Goal: Task Accomplishment & Management: Complete application form

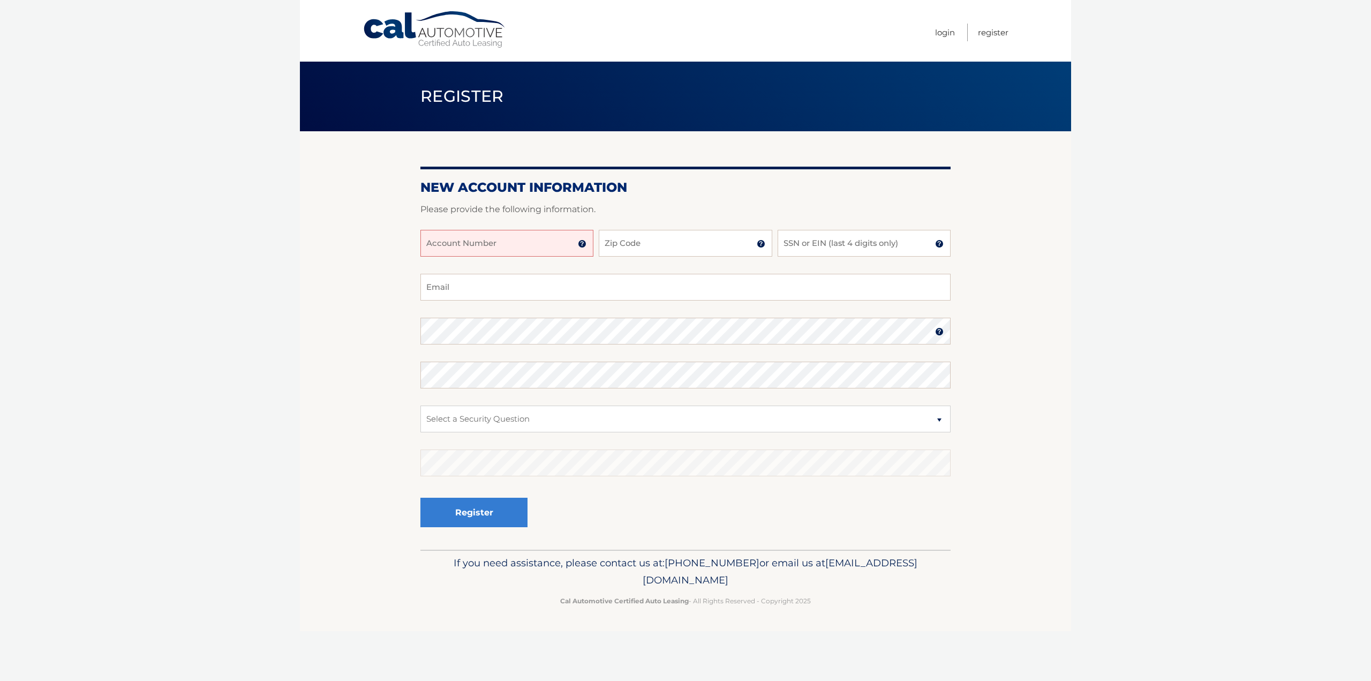
click at [517, 238] on input "Account Number" at bounding box center [506, 243] width 173 height 27
type input "44456003348"
click at [635, 239] on input "Zip Code" at bounding box center [685, 243] width 173 height 27
type input "07652"
click at [808, 242] on input "SSN or EIN (last 4 digits only)" at bounding box center [864, 243] width 173 height 27
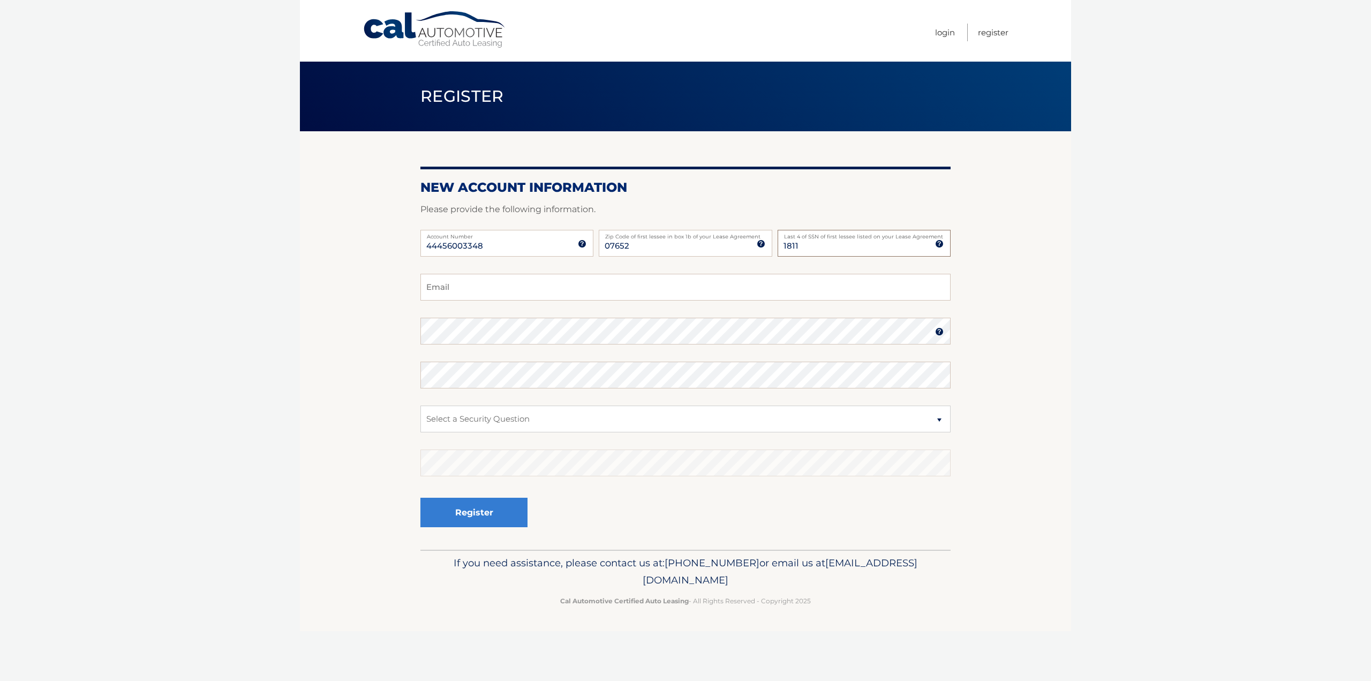
type input "1811"
click at [663, 292] on input "Email" at bounding box center [685, 287] width 530 height 27
type input "ebkogut@gmail.com"
click at [659, 418] on select "Select a Security Question What was the name of your elementary school? What is…" at bounding box center [685, 418] width 530 height 27
select select "2"
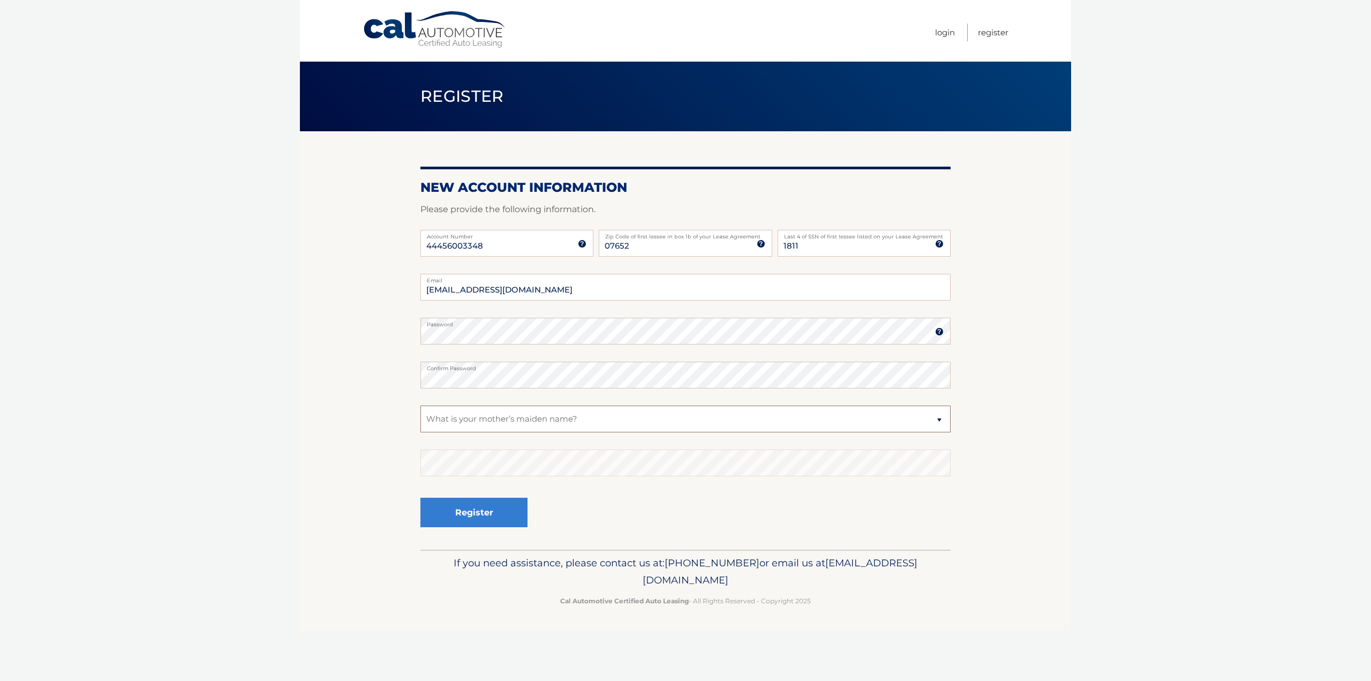
click at [420, 405] on select "Select a Security Question What was the name of your elementary school? What is…" at bounding box center [685, 418] width 530 height 27
click at [486, 517] on button "Register" at bounding box center [473, 512] width 107 height 29
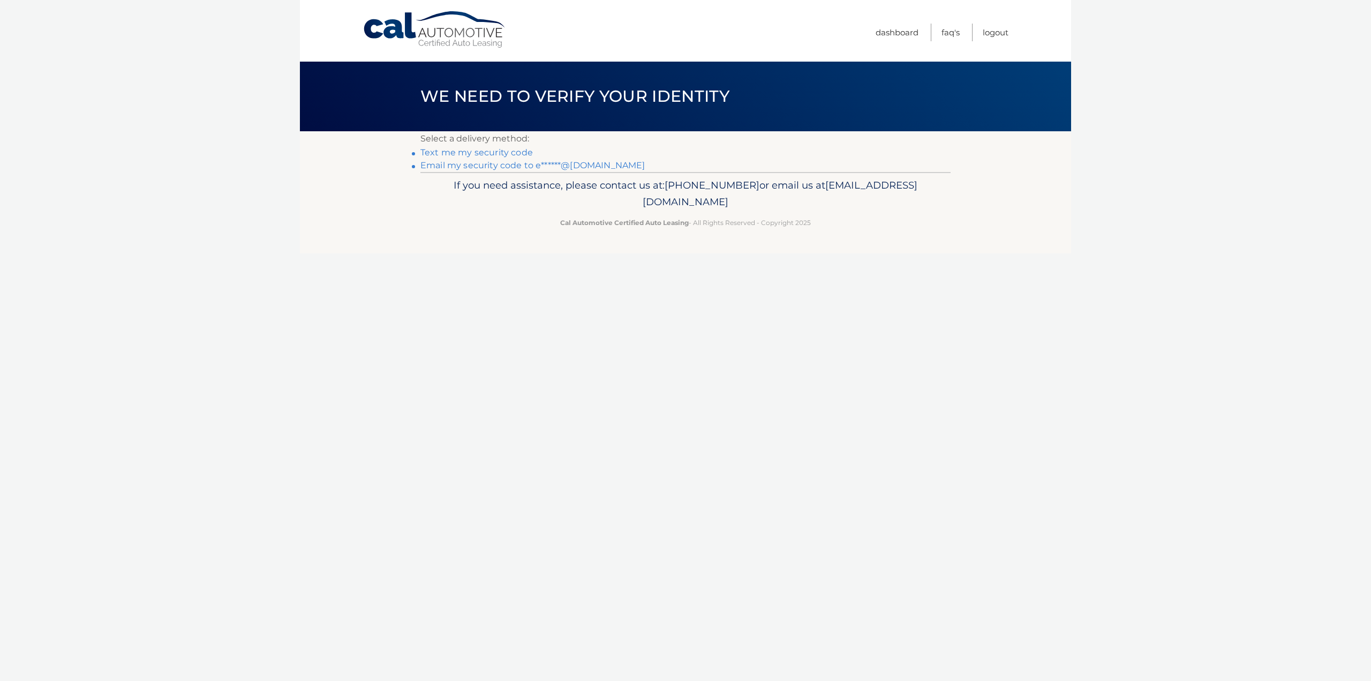
click at [507, 152] on link "Text me my security code" at bounding box center [476, 152] width 112 height 10
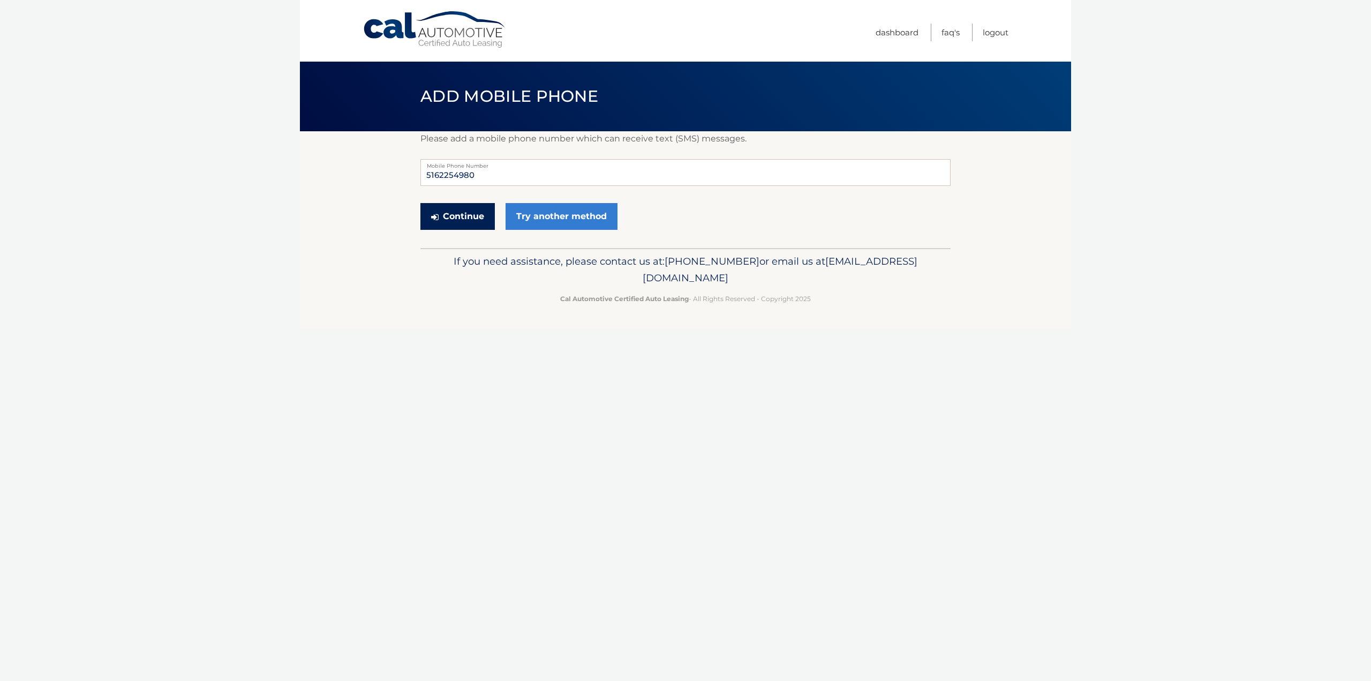
click at [457, 215] on button "Continue" at bounding box center [457, 216] width 74 height 27
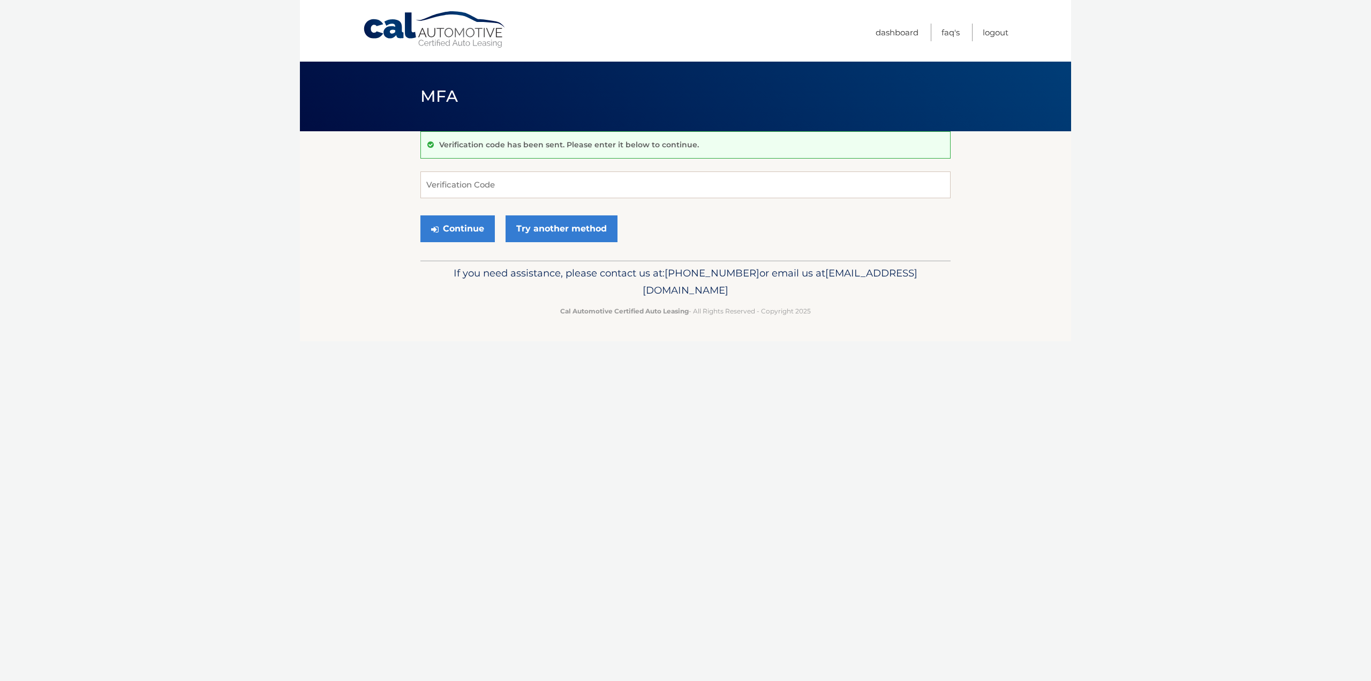
click at [449, 198] on form "Verification Code Continue Try another method" at bounding box center [685, 209] width 530 height 76
click at [473, 185] on input "Verification Code" at bounding box center [685, 184] width 530 height 27
type input "278439"
click at [468, 228] on button "Continue" at bounding box center [457, 228] width 74 height 27
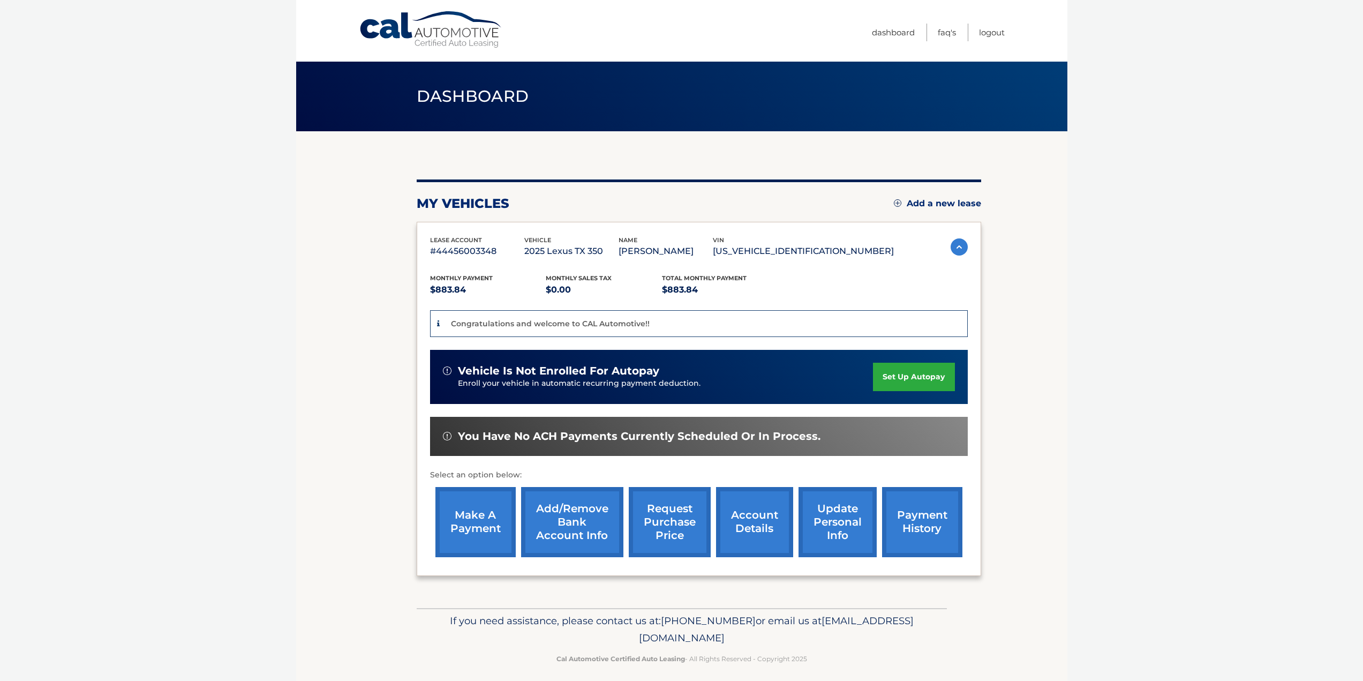
click at [621, 447] on div "You have no ACH payments currently scheduled or in process." at bounding box center [699, 436] width 538 height 39
click at [1076, 297] on body "Cal Automotive Menu Dashboard FAQ's Logout" at bounding box center [681, 340] width 1363 height 681
drag, startPoint x: 531, startPoint y: 323, endPoint x: 608, endPoint y: 322, distance: 77.1
click at [608, 322] on p "Congratulations and welcome to CAL Automotive!!" at bounding box center [550, 324] width 199 height 10
click at [611, 322] on p "Congratulations and welcome to CAL Automotive!!" at bounding box center [550, 324] width 199 height 10
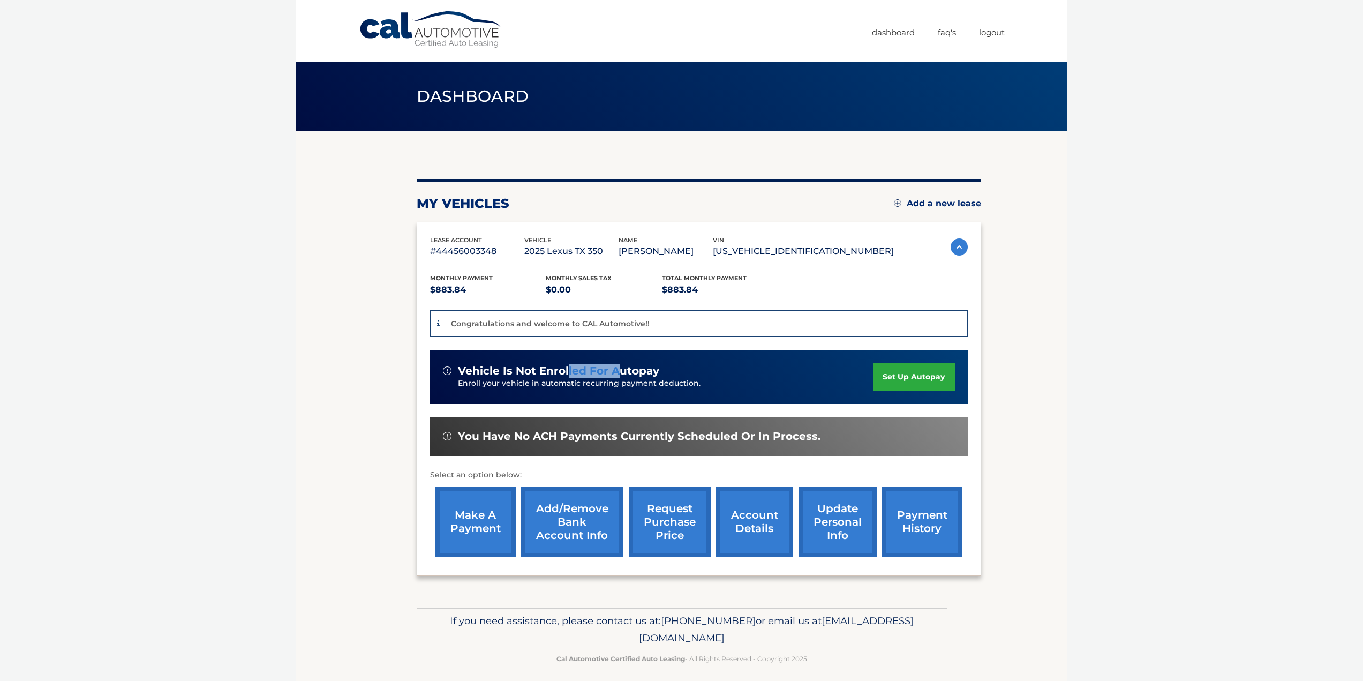
drag, startPoint x: 566, startPoint y: 367, endPoint x: 620, endPoint y: 373, distance: 54.4
click at [620, 373] on span "vehicle is not enrolled for autopay" at bounding box center [558, 370] width 201 height 13
click at [622, 373] on span "vehicle is not enrolled for autopay" at bounding box center [558, 370] width 201 height 13
drag, startPoint x: 532, startPoint y: 380, endPoint x: 643, endPoint y: 386, distance: 111.0
click at [643, 386] on p "Enroll your vehicle in automatic recurring payment deduction." at bounding box center [666, 384] width 416 height 12
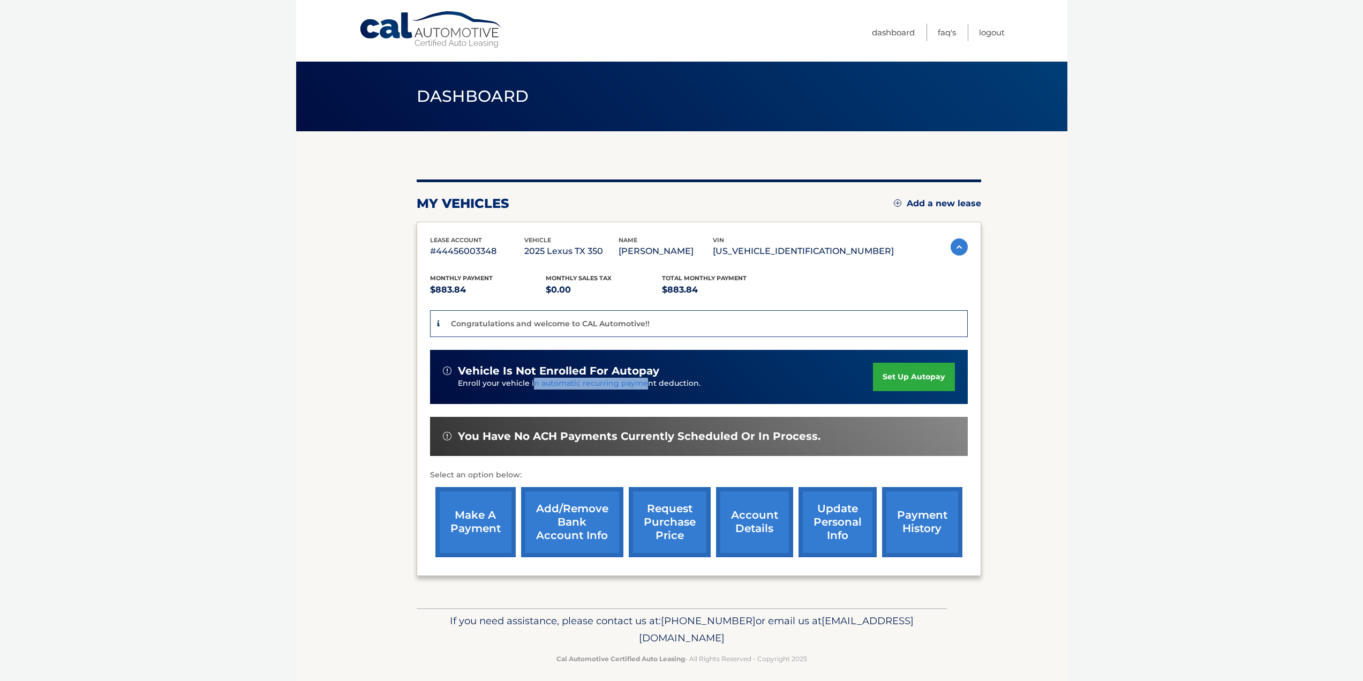
click at [643, 386] on p "Enroll your vehicle in automatic recurring payment deduction." at bounding box center [666, 384] width 416 height 12
drag, startPoint x: 469, startPoint y: 435, endPoint x: 686, endPoint y: 447, distance: 216.7
click at [686, 447] on div "You have no ACH payments currently scheduled or in process." at bounding box center [699, 436] width 538 height 39
click at [690, 447] on div "You have no ACH payments currently scheduled or in process." at bounding box center [699, 436] width 538 height 39
click at [484, 520] on link "make a payment" at bounding box center [475, 522] width 80 height 70
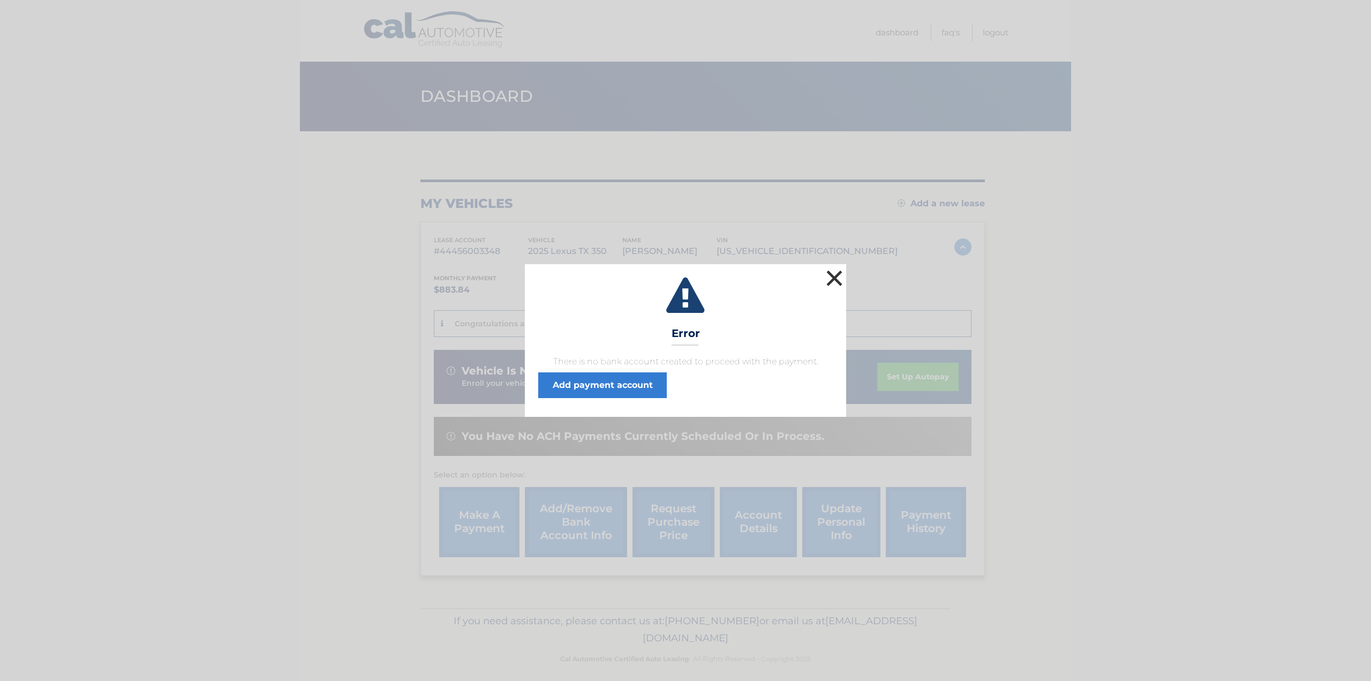
drag, startPoint x: 841, startPoint y: 279, endPoint x: 830, endPoint y: 284, distance: 12.9
click at [841, 279] on button "×" at bounding box center [834, 277] width 21 height 21
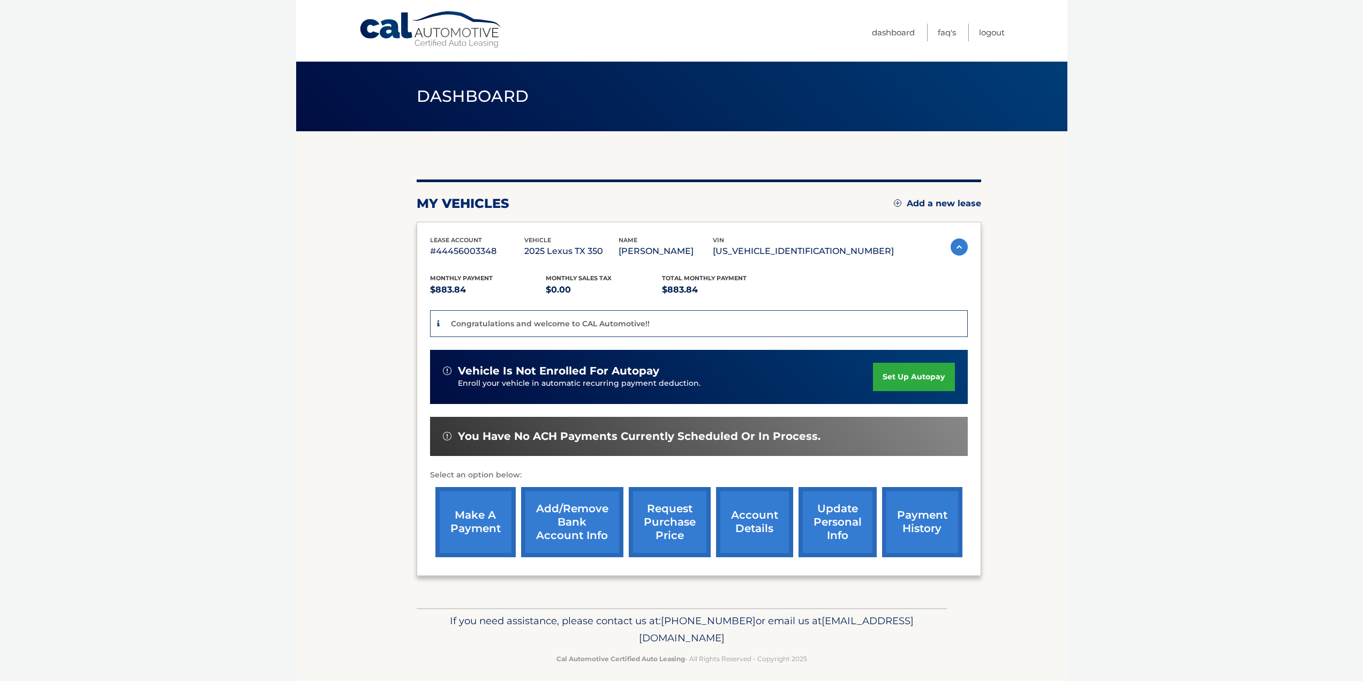
click at [565, 523] on link "Add/Remove bank account info" at bounding box center [572, 522] width 102 height 70
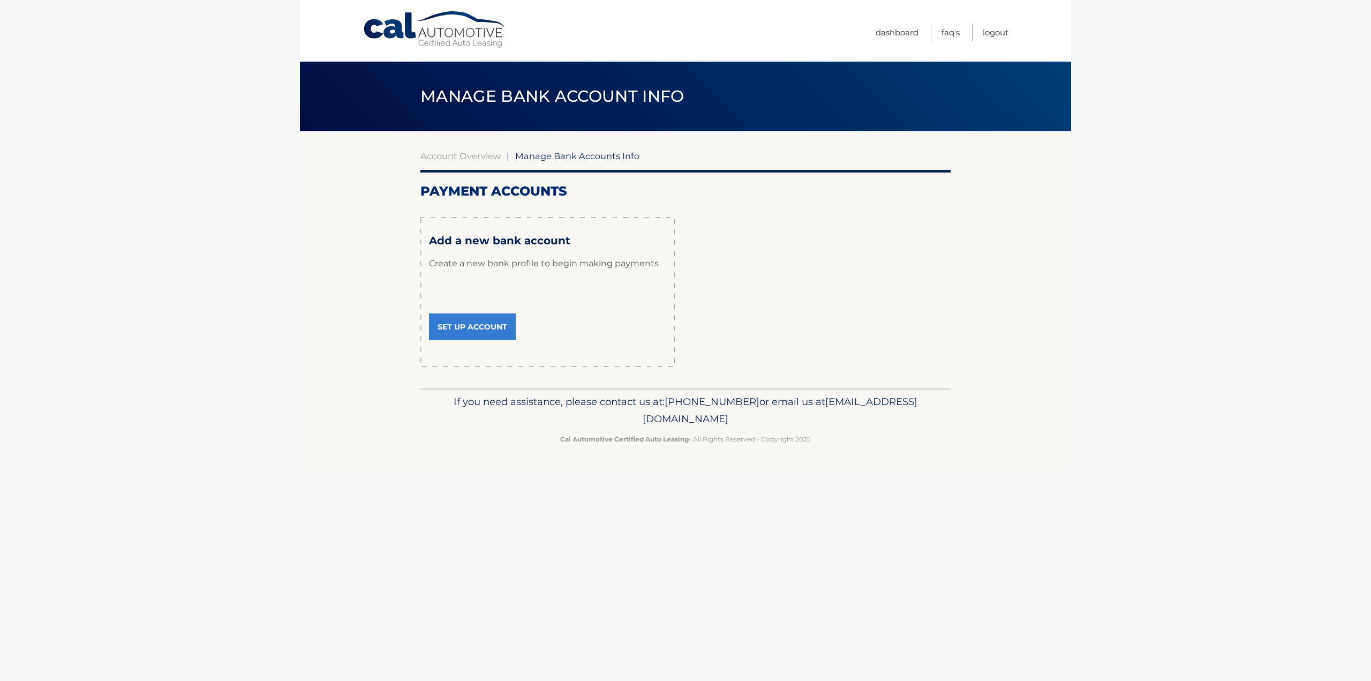
click at [482, 325] on link "Set Up Account" at bounding box center [472, 326] width 87 height 27
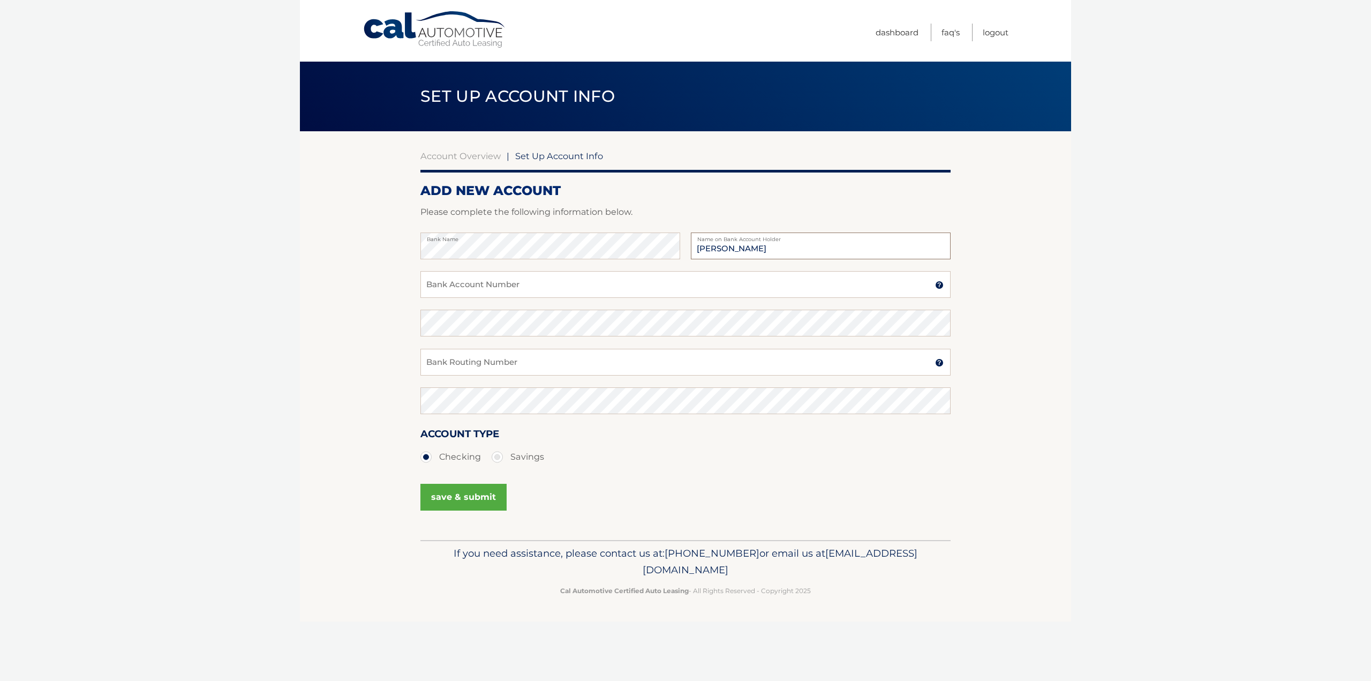
type input "[PERSON_NAME]"
click at [459, 288] on input "Bank Account Number" at bounding box center [685, 284] width 530 height 27
click at [480, 288] on input "Bank Account Number" at bounding box center [685, 284] width 530 height 27
paste input "589967236"
type input "589967236"
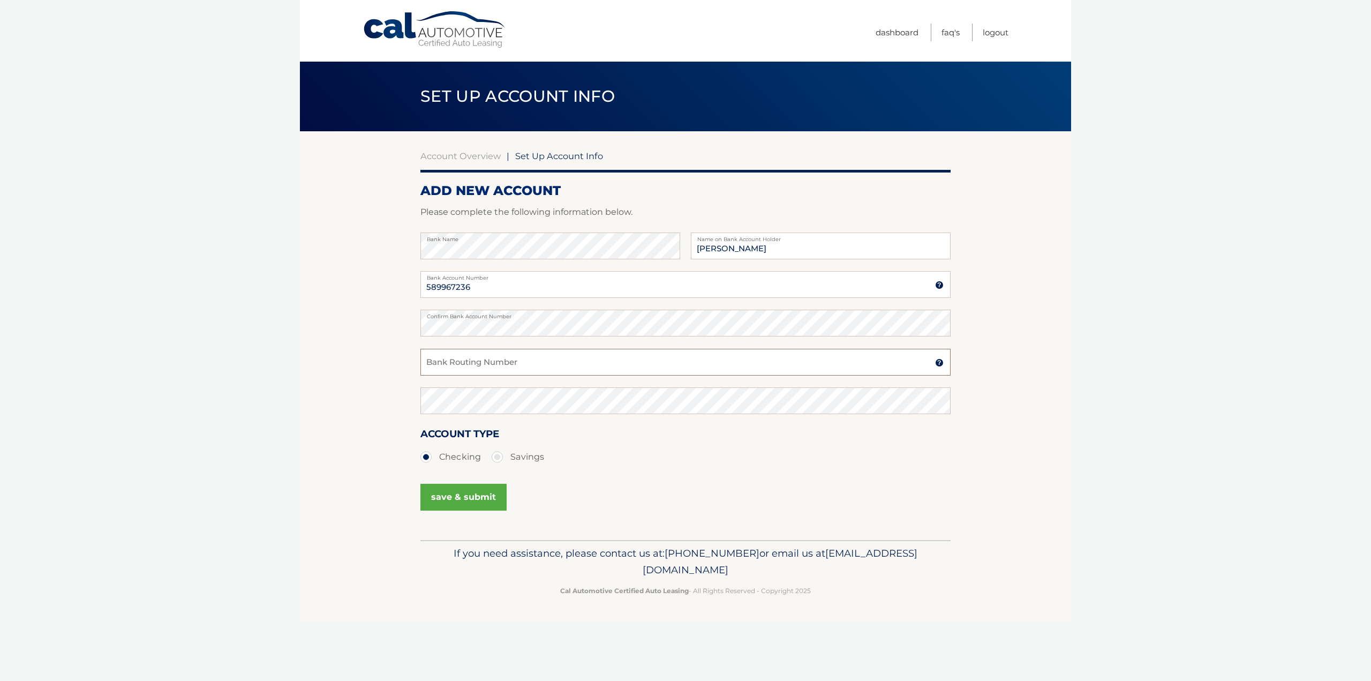
click at [618, 363] on input "Bank Routing Number" at bounding box center [685, 362] width 530 height 27
type input "021000021"
click at [468, 494] on button "save & submit" at bounding box center [463, 497] width 86 height 27
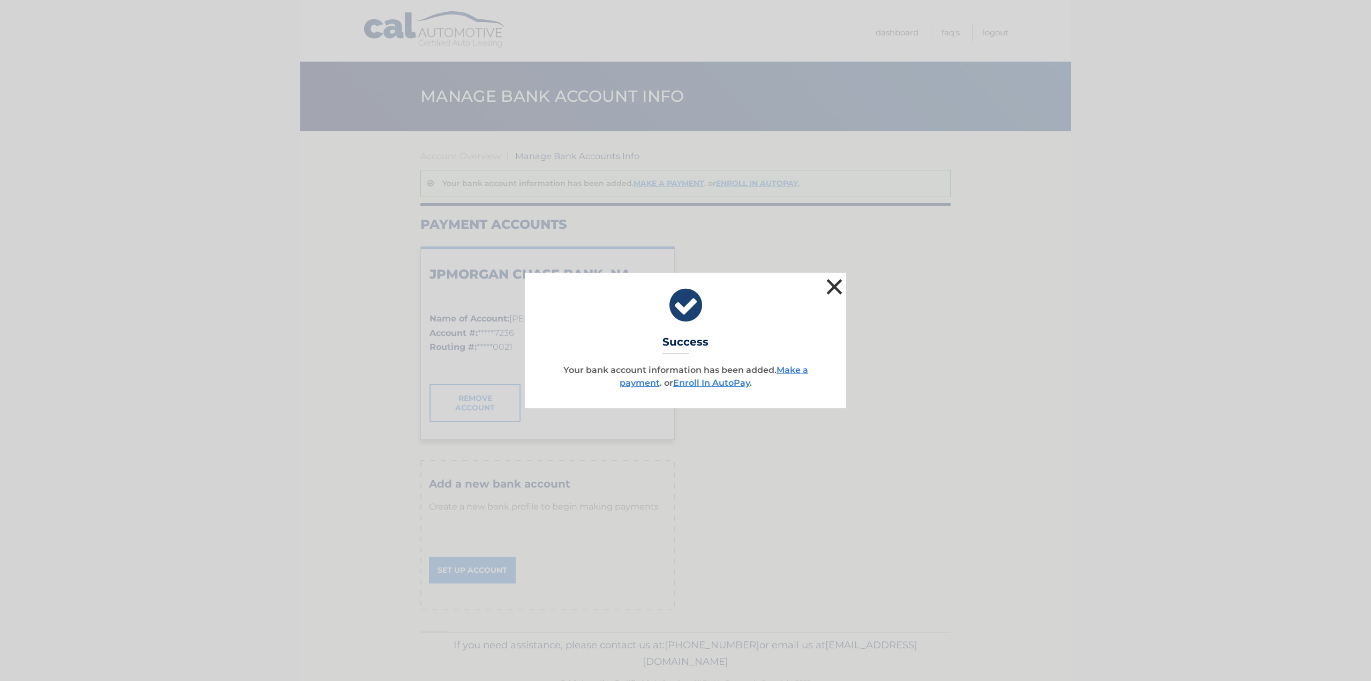
click at [840, 283] on button "×" at bounding box center [834, 286] width 21 height 21
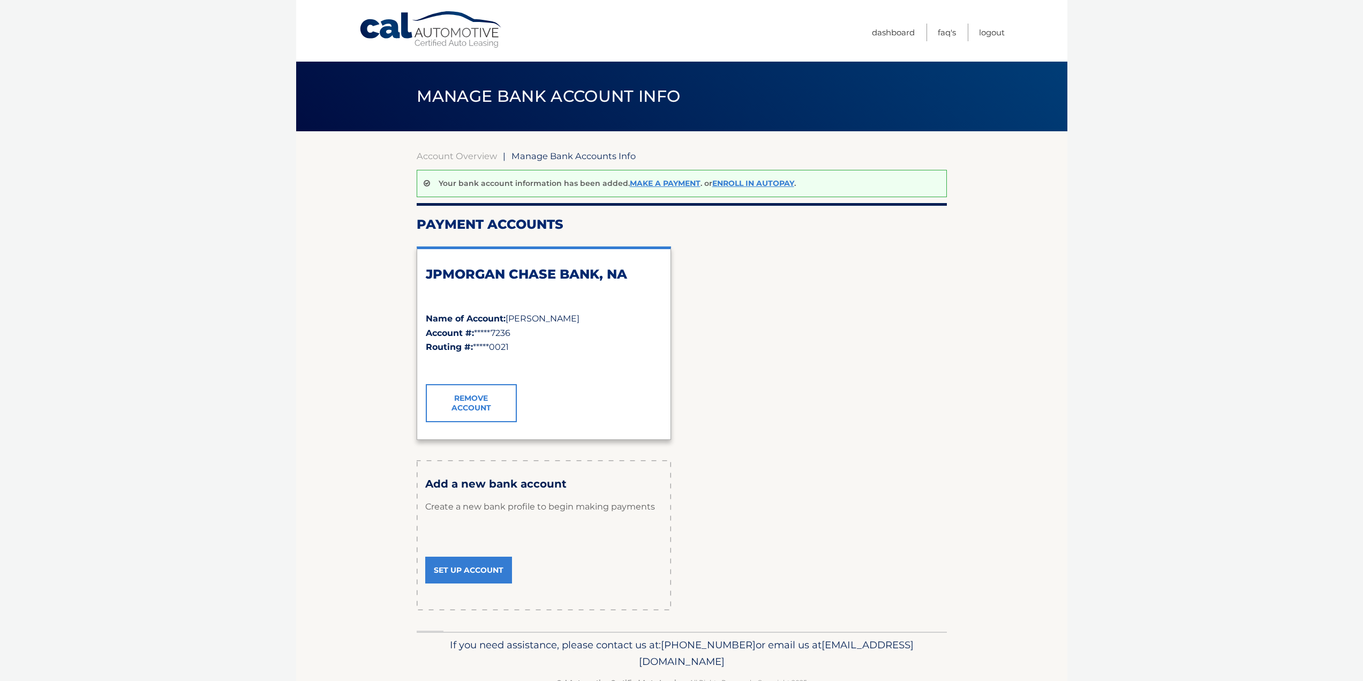
click at [589, 92] on span "Manage Bank Account Info" at bounding box center [549, 96] width 264 height 20
click at [891, 26] on link "Dashboard" at bounding box center [893, 33] width 43 height 18
